Goal: Task Accomplishment & Management: Manage account settings

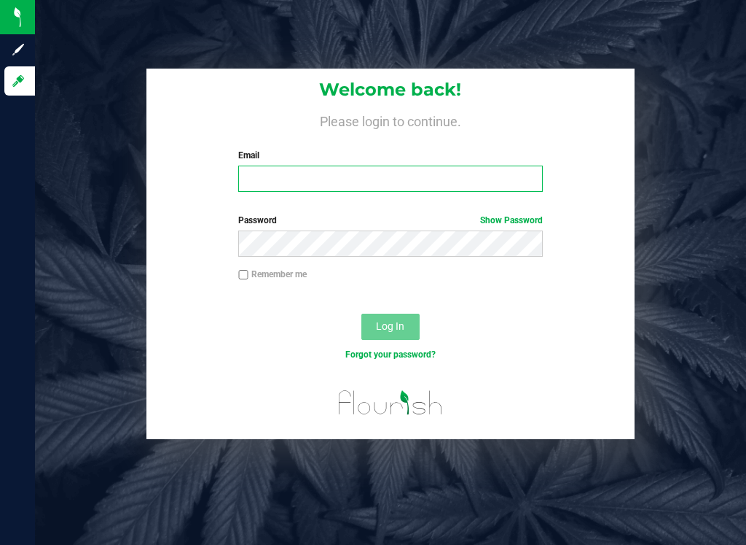
click at [270, 178] on input "Email" at bounding box center [390, 178] width 304 height 26
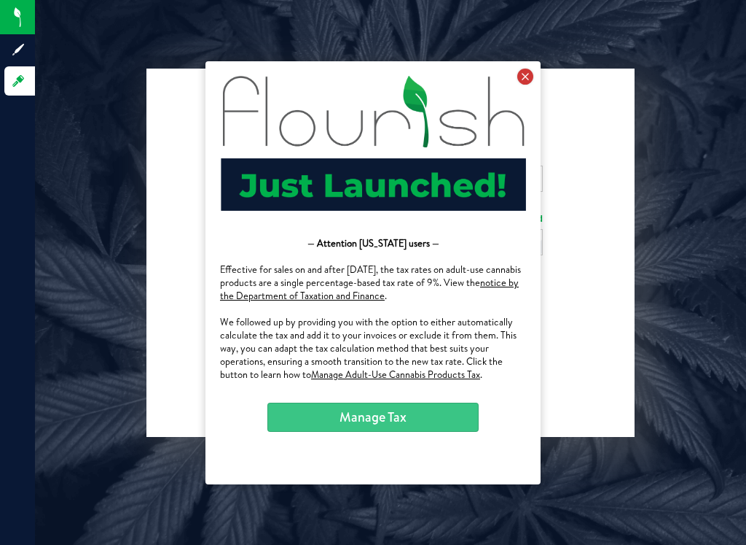
click at [526, 80] on icon at bounding box center [526, 76] width 16 height 16
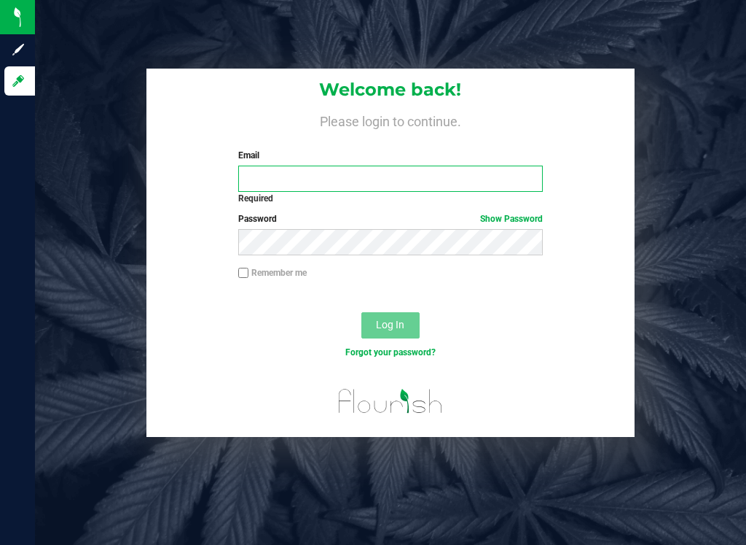
click at [340, 173] on input "Email" at bounding box center [390, 178] width 304 height 26
click at [354, 183] on input "Email" at bounding box center [390, 178] width 304 height 26
click at [263, 168] on input "Email" at bounding box center [390, 178] width 304 height 26
click at [328, 332] on div "Log In" at bounding box center [391, 329] width 489 height 49
click at [286, 174] on input "Email" at bounding box center [390, 178] width 304 height 26
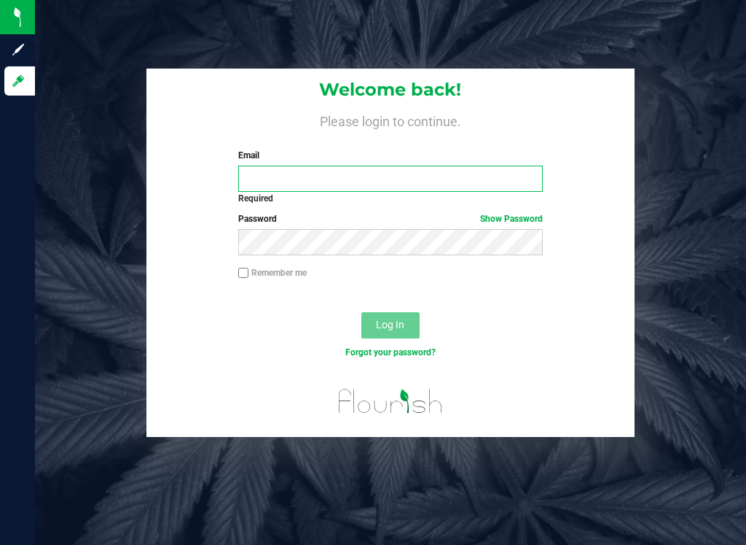
click at [286, 174] on input "Email" at bounding box center [390, 178] width 304 height 26
click at [286, 173] on input "Email" at bounding box center [390, 178] width 304 height 26
click at [278, 192] on div "Required" at bounding box center [390, 198] width 304 height 13
click at [278, 189] on input "Email" at bounding box center [390, 178] width 304 height 26
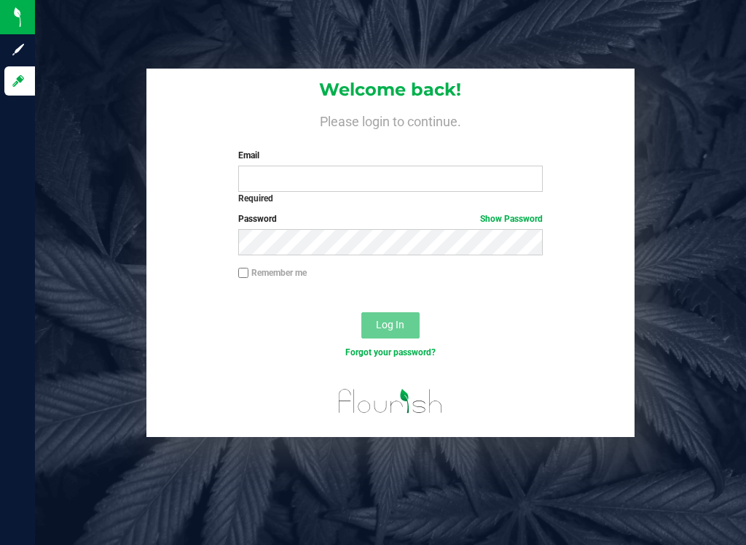
click at [473, 526] on div "Welcome back! Please login to continue. Email Required Please format your email…" at bounding box center [390, 272] width 711 height 545
click at [269, 180] on input "Email" at bounding box center [390, 178] width 304 height 26
click at [367, 176] on input "Email" at bounding box center [390, 178] width 304 height 26
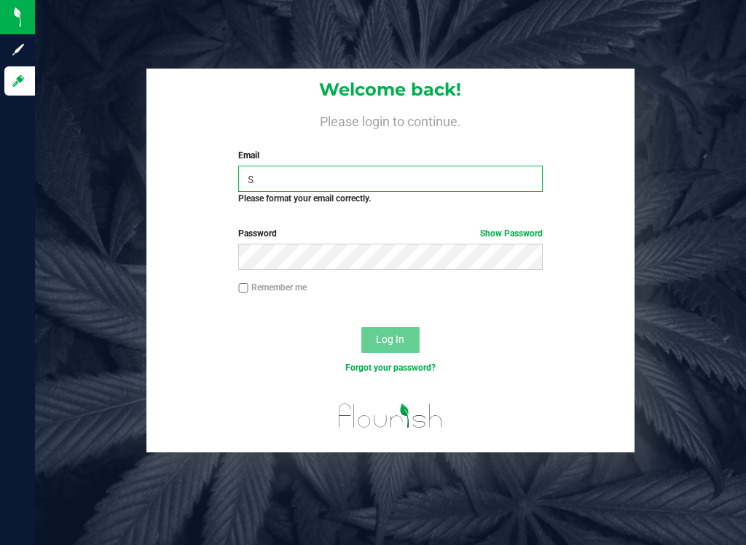
type input "sk"
